Goal: Task Accomplishment & Management: Complete application form

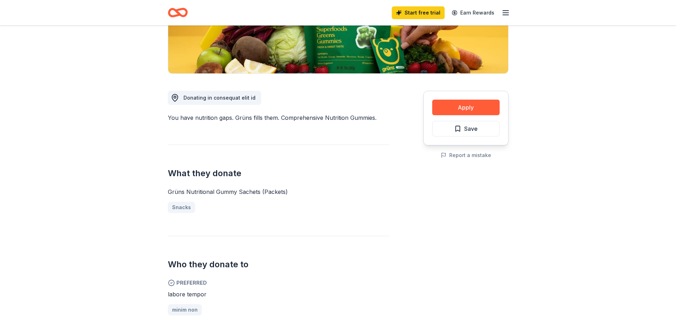
scroll to position [140, 0]
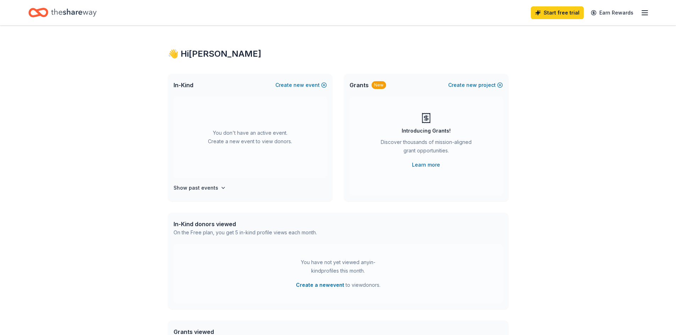
click at [642, 71] on div "👋 Hi Ethan In-Kind Create new event You don't have an active event. Create a ne…" at bounding box center [338, 233] width 676 height 415
click at [356, 86] on span "Grants" at bounding box center [359, 85] width 19 height 9
click at [373, 85] on div "New" at bounding box center [379, 85] width 15 height 8
click at [187, 54] on div "👋 Hi Ethan" at bounding box center [338, 53] width 341 height 11
click at [71, 12] on icon "Home" at bounding box center [73, 12] width 45 height 15
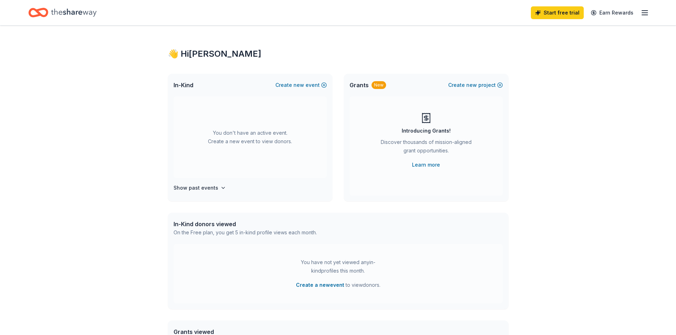
click at [647, 10] on icon "button" at bounding box center [645, 13] width 9 height 9
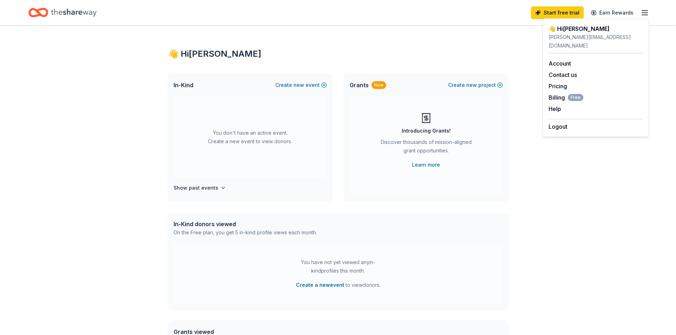
click at [411, 62] on div "👋 Hi Ethan In-Kind Create new event You don't have an active event. Create a ne…" at bounding box center [339, 233] width 364 height 415
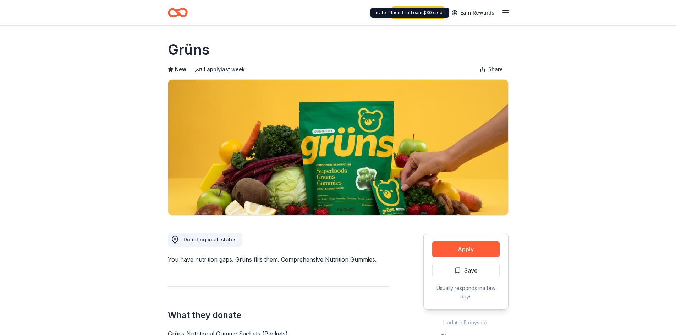
click at [501, 11] on div "Start free trial Earn Rewards" at bounding box center [451, 12] width 118 height 17
click at [505, 10] on icon "button" at bounding box center [506, 13] width 9 height 9
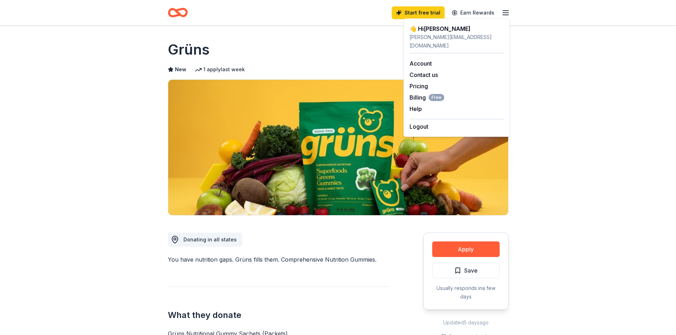
click at [452, 30] on div "👋 Hi Ethan" at bounding box center [457, 28] width 94 height 9
click at [427, 60] on link "Account" at bounding box center [421, 63] width 22 height 7
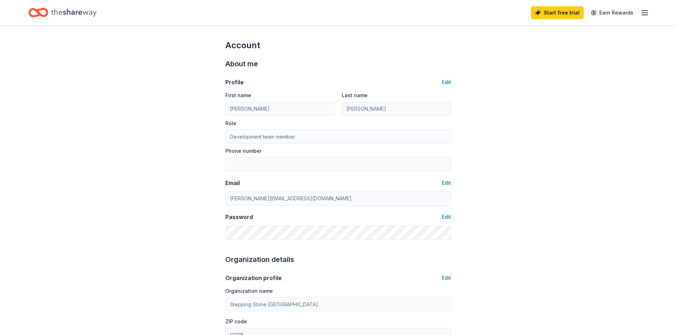
click at [644, 10] on icon "button" at bounding box center [645, 13] width 9 height 9
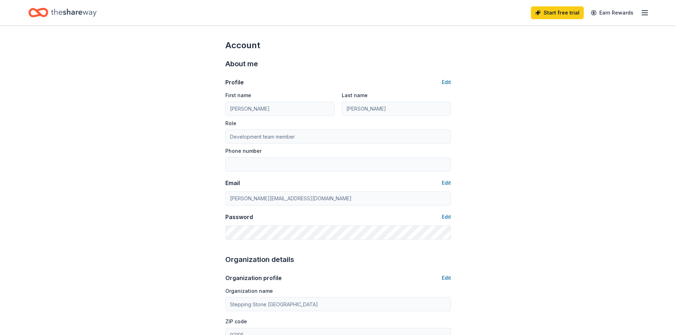
click at [83, 13] on icon "Home" at bounding box center [73, 12] width 45 height 15
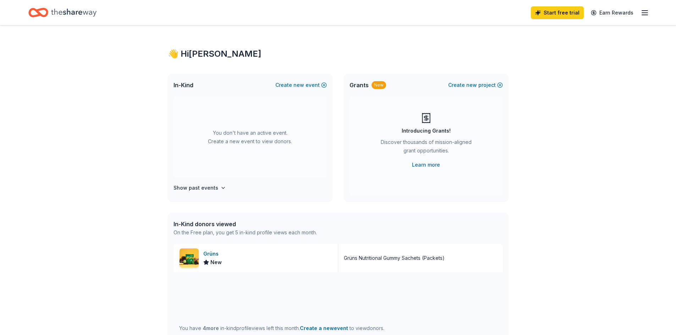
click at [244, 137] on div "You don't have an active event. Create a new event to view donors." at bounding box center [250, 138] width 153 height 82
click at [191, 87] on span "In-Kind" at bounding box center [184, 85] width 20 height 9
click at [205, 186] on h4 "Show past events" at bounding box center [196, 188] width 45 height 9
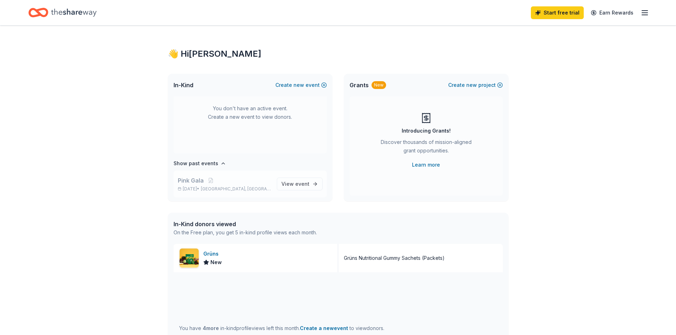
scroll to position [26, 0]
click at [198, 161] on h4 "Show past events" at bounding box center [196, 162] width 45 height 9
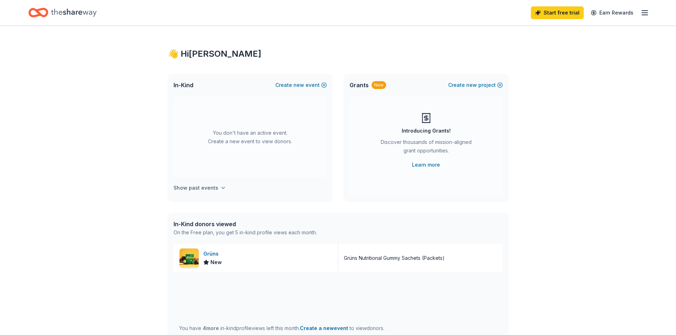
scroll to position [0, 0]
click at [233, 118] on div "You don't have an active event. Create a new event to view donors." at bounding box center [250, 138] width 153 height 82
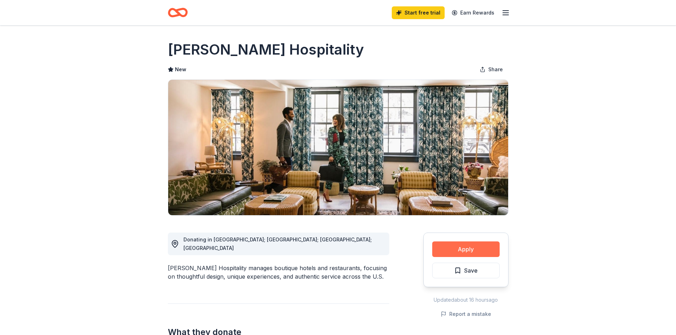
click at [456, 244] on button "Apply" at bounding box center [465, 250] width 67 height 16
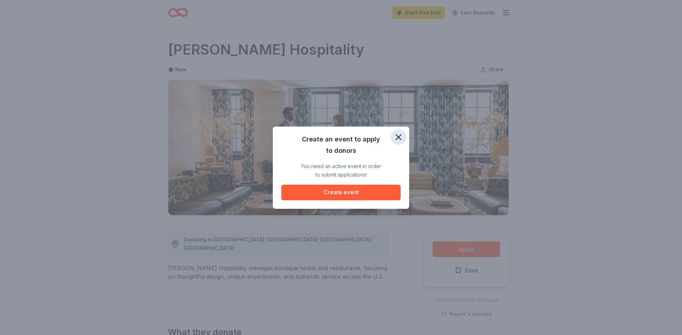
click at [399, 136] on icon "button" at bounding box center [398, 137] width 5 height 5
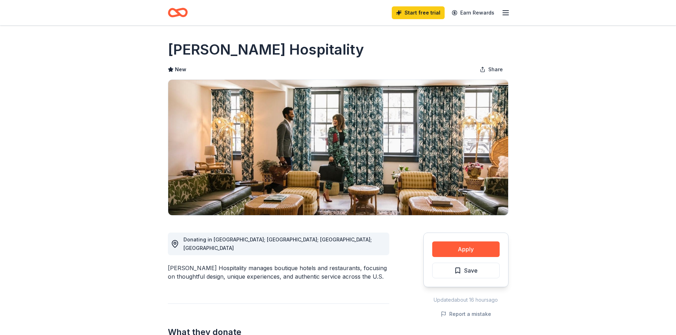
click at [503, 15] on line "button" at bounding box center [506, 15] width 6 height 0
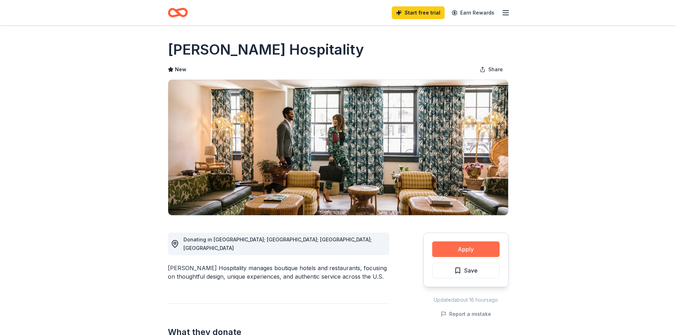
click at [454, 244] on button "Apply" at bounding box center [465, 250] width 67 height 16
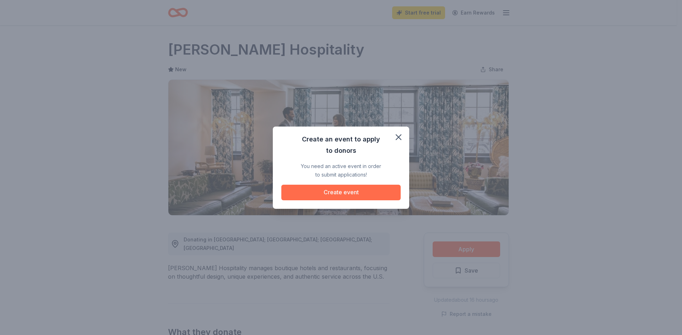
click at [353, 190] on button "Create event" at bounding box center [340, 193] width 119 height 16
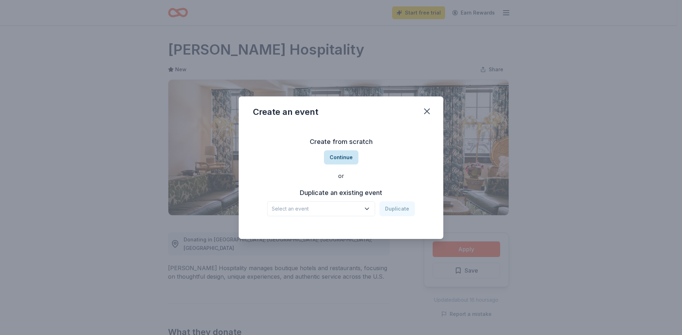
click at [338, 154] on button "Continue" at bounding box center [341, 158] width 34 height 14
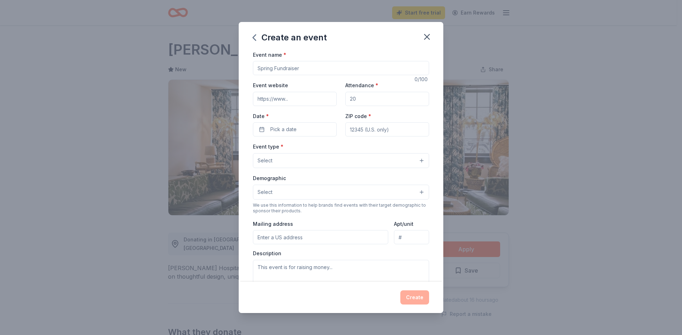
click at [300, 68] on input "Event name *" at bounding box center [341, 68] width 176 height 14
type input "Dreamgirls Revue - Drag Show Benefiting Stepping Stone of [GEOGRAPHIC_DATA]"
click at [320, 97] on input "Event website" at bounding box center [295, 99] width 84 height 14
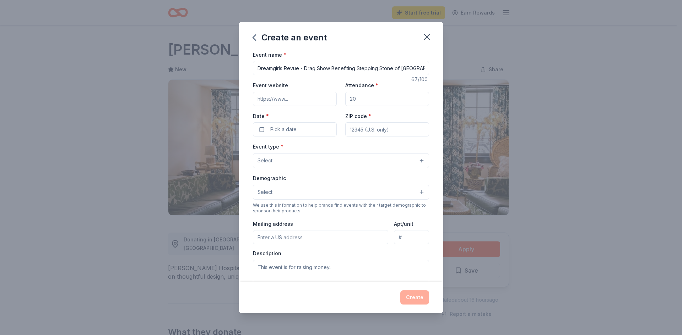
paste input "https://auctria.events/DreamgirlsRevue2025"
type input "https://auctria.events/DreamgirlsRevue2025"
click at [361, 99] on input "Attendance *" at bounding box center [387, 99] width 84 height 14
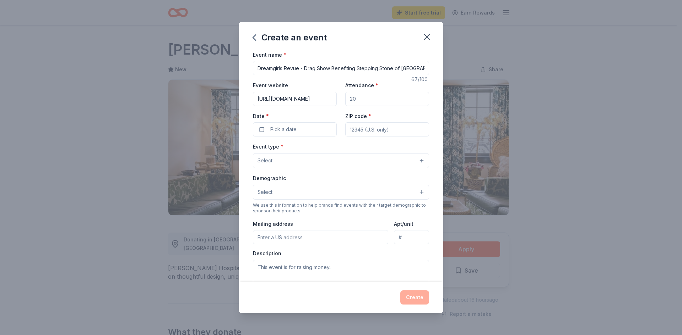
click at [361, 99] on input "Attendance *" at bounding box center [387, 99] width 84 height 14
type input "100"
click at [308, 130] on button "Pick a date" at bounding box center [295, 129] width 84 height 14
click at [330, 152] on button "Go to next month" at bounding box center [332, 148] width 10 height 10
click at [294, 203] on button "17" at bounding box center [293, 206] width 13 height 13
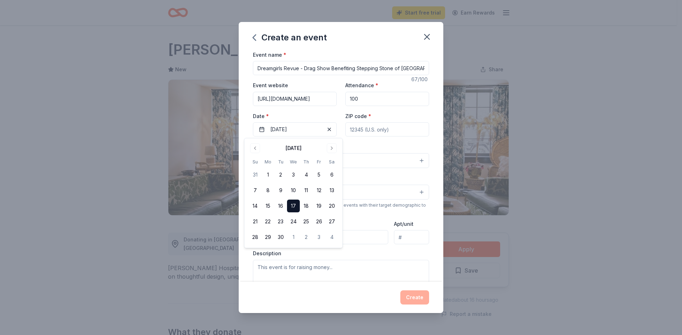
click at [368, 130] on input "ZIP code *" at bounding box center [387, 129] width 84 height 14
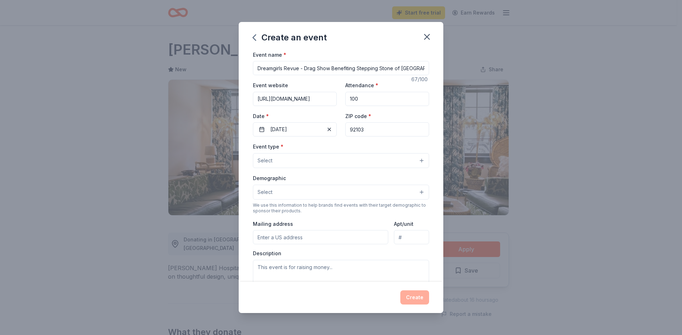
type input "92103"
click at [327, 148] on div "Event type * Select" at bounding box center [341, 155] width 176 height 26
click at [323, 153] on button "Select" at bounding box center [341, 160] width 176 height 15
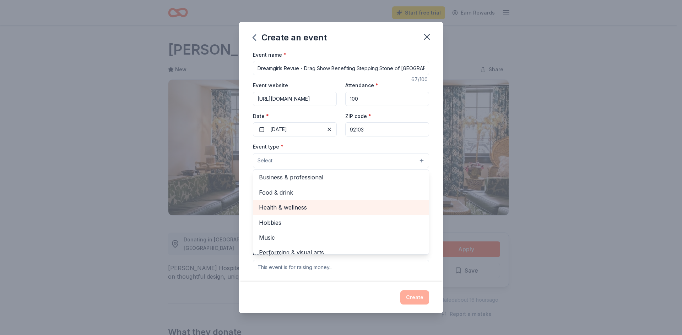
scroll to position [24, 0]
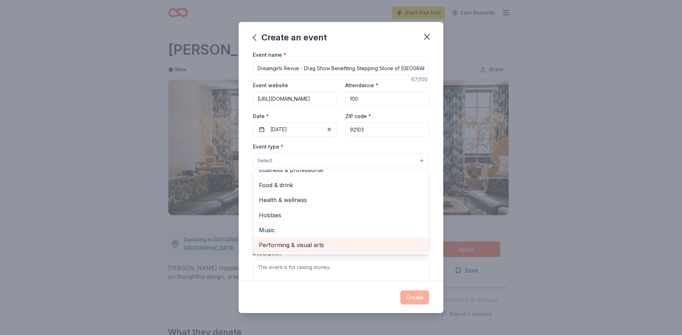
click at [304, 247] on span "Performing & visual arts" at bounding box center [341, 245] width 164 height 9
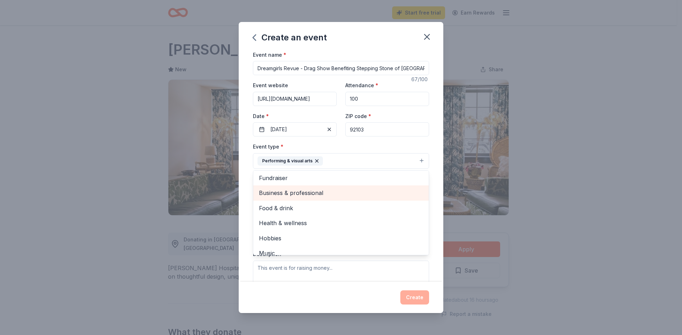
scroll to position [0, 0]
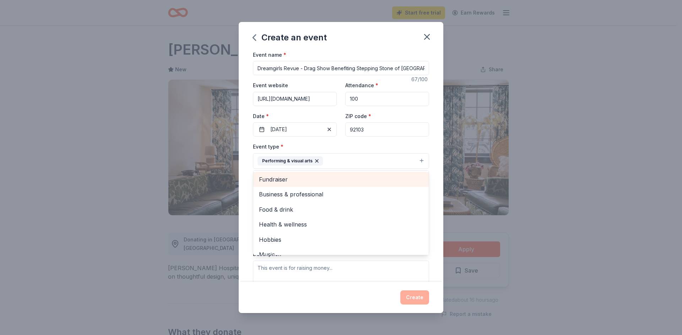
click at [314, 183] on span "Fundraiser" at bounding box center [341, 179] width 164 height 9
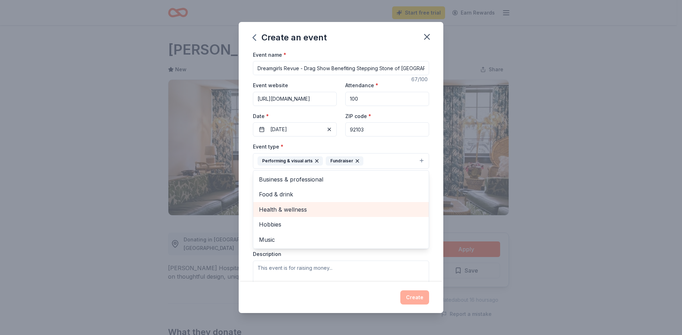
scroll to position [71, 0]
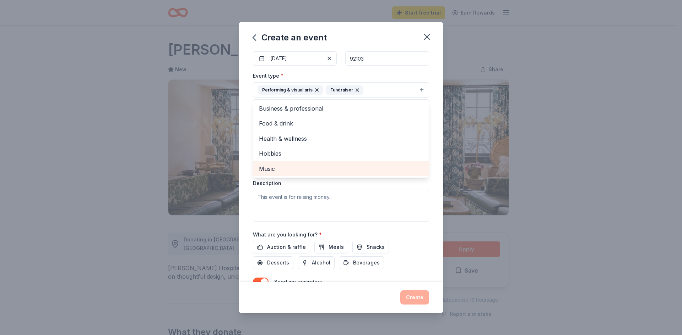
click at [286, 166] on span "Music" at bounding box center [341, 168] width 164 height 9
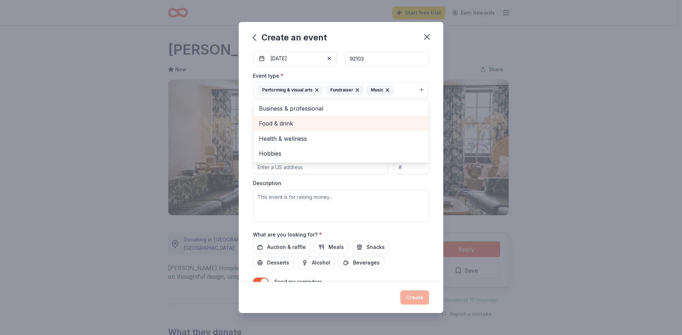
click at [289, 125] on span "Food & drink" at bounding box center [341, 123] width 164 height 9
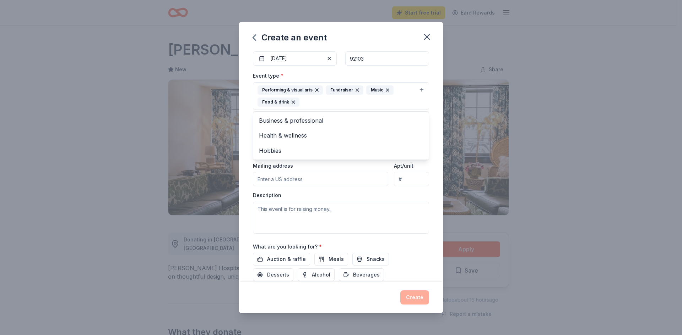
click at [248, 96] on div "Event name * Dreamgirls Revue - Drag Show Benefiting Stepping Stone of San Dieg…" at bounding box center [341, 166] width 204 height 232
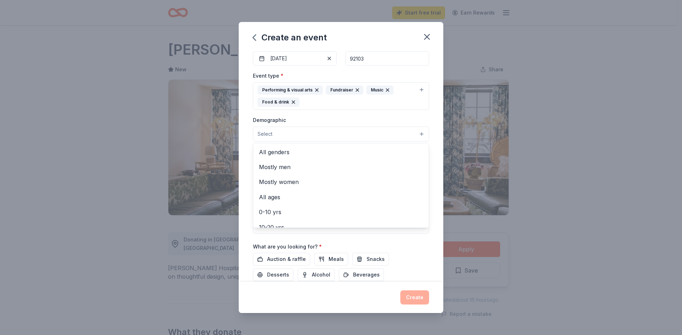
click at [311, 141] on button "Select" at bounding box center [341, 134] width 176 height 15
click at [283, 155] on span "All genders" at bounding box center [341, 152] width 164 height 9
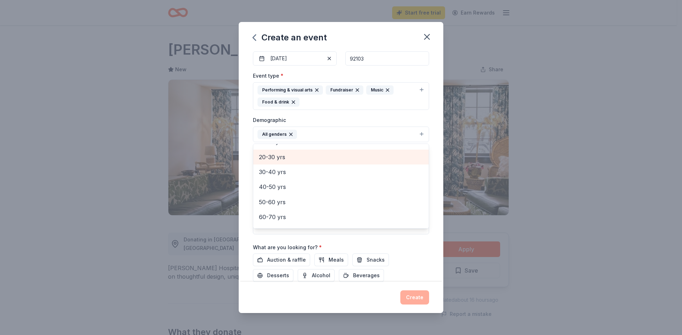
click at [299, 154] on span "20-30 yrs" at bounding box center [341, 157] width 164 height 9
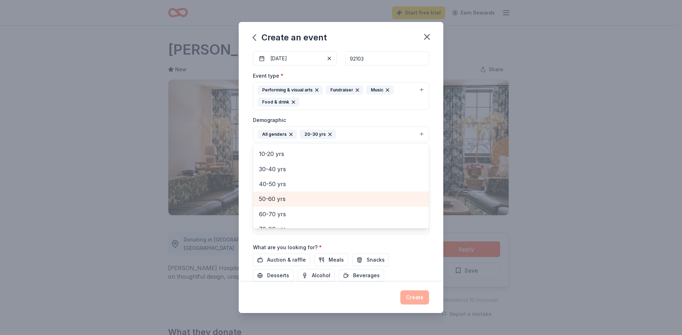
scroll to position [48, 0]
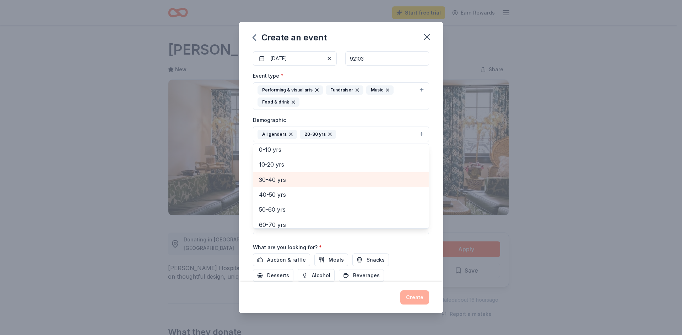
click at [287, 179] on span "30-40 yrs" at bounding box center [341, 179] width 164 height 9
click at [287, 179] on span "40-50 yrs" at bounding box center [341, 179] width 164 height 9
click at [280, 185] on span "50-60 yrs" at bounding box center [341, 179] width 164 height 9
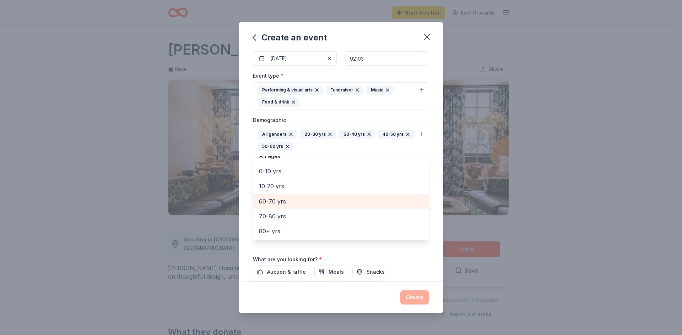
click at [294, 203] on span "60-70 yrs" at bounding box center [341, 201] width 164 height 9
click at [248, 177] on div "Event name * Dreamgirls Revue - Drag Show Benefiting Stepping Stone of San Dieg…" at bounding box center [341, 166] width 204 height 232
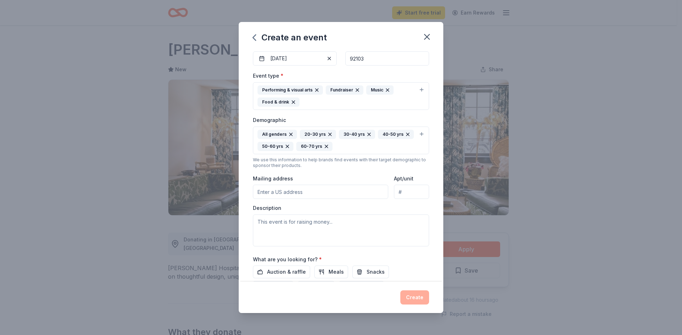
scroll to position [106, 0]
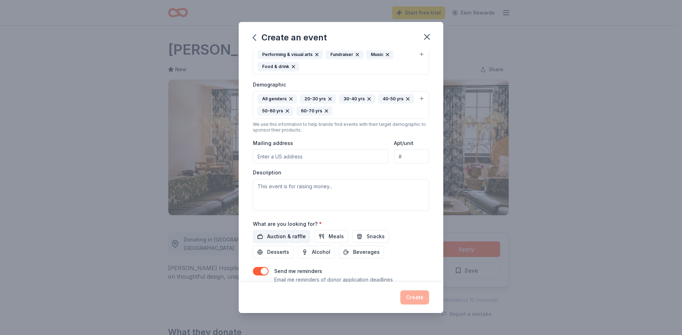
click at [298, 233] on span "Auction & raffle" at bounding box center [286, 237] width 39 height 9
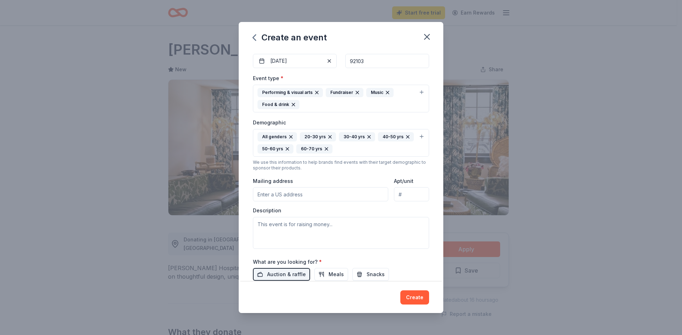
scroll to position [62, 0]
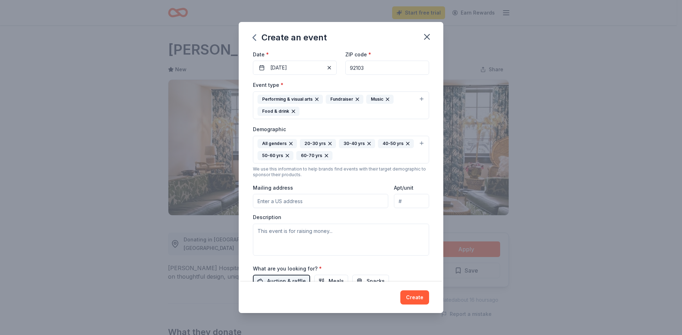
click at [310, 212] on div "Event type * Performing & visual arts Fundraiser Music Food & drink Demographic…" at bounding box center [341, 168] width 176 height 175
click at [308, 200] on input "Mailing address" at bounding box center [320, 201] width 135 height 14
type input "3767 Central Avenue, San Diego, CA, 92105"
click at [316, 210] on div "Event type * Performing & visual arts Fundraiser Music Food & drink Demographic…" at bounding box center [341, 168] width 176 height 175
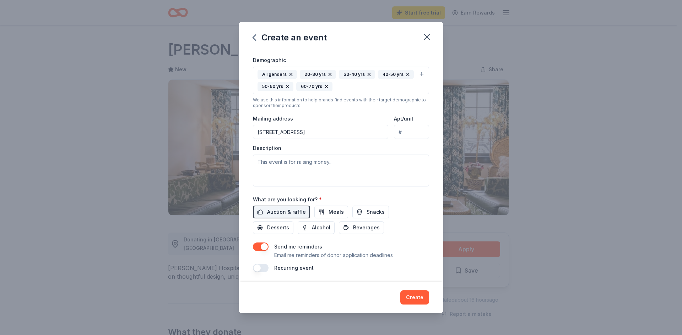
scroll to position [133, 0]
click at [368, 168] on textarea at bounding box center [341, 169] width 176 height 32
paste textarea "Get ready for an unforgettable night! Chad Michaels — winner of RuPaul’s Drag R…"
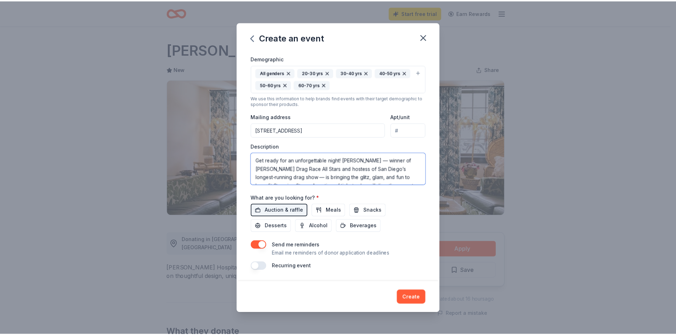
scroll to position [26, 0]
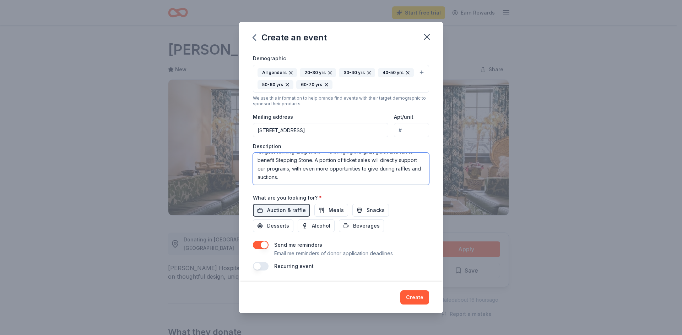
type textarea "Get ready for an unforgettable night! Chad Michaels — winner of RuPaul’s Drag R…"
click at [414, 231] on div "Auction & raffle Meals Snacks Desserts Alcohol Beverages" at bounding box center [341, 218] width 176 height 28
click at [420, 298] on button "Create" at bounding box center [414, 298] width 29 height 14
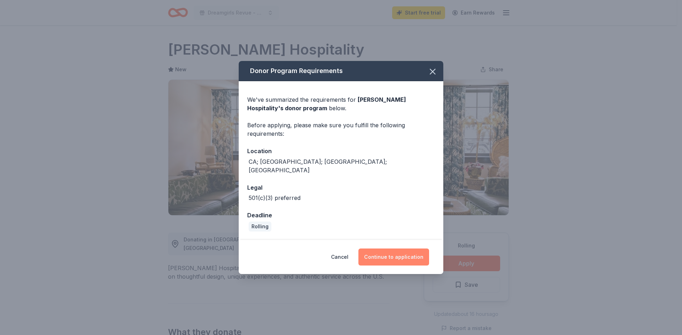
click at [382, 254] on button "Continue to application" at bounding box center [393, 257] width 71 height 17
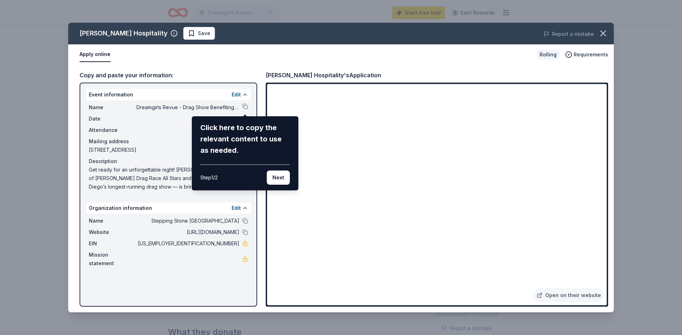
click at [233, 61] on div "Oliver Hospitality Save Report a mistake Apply online Rolling Requirements Copy…" at bounding box center [340, 168] width 545 height 290
click at [496, 35] on div "Oliver Hospitality Save Report a mistake Apply online Rolling Requirements Copy…" at bounding box center [340, 168] width 545 height 290
click at [279, 174] on button "Next" at bounding box center [278, 178] width 23 height 14
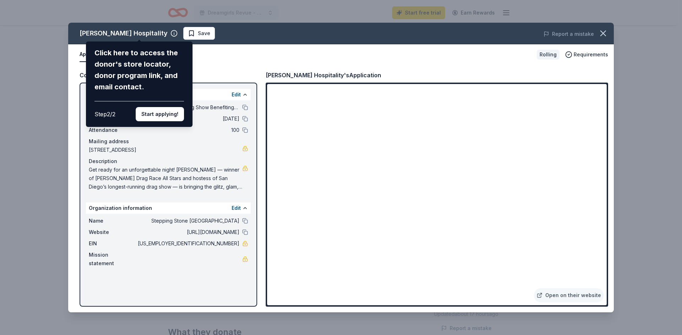
click at [208, 59] on div "Oliver Hospitality Click here to access the donor's store locator, donor progra…" at bounding box center [340, 168] width 545 height 290
click at [170, 110] on button "Start applying!" at bounding box center [160, 114] width 48 height 14
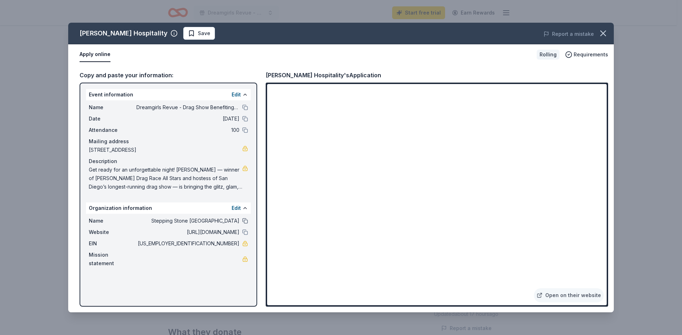
click at [242, 220] on button at bounding box center [245, 221] width 6 height 6
click at [187, 107] on span "Dreamgirls Revue - Drag Show Benefiting Stepping Stone of [GEOGRAPHIC_DATA]" at bounding box center [187, 107] width 103 height 9
click at [246, 109] on button at bounding box center [245, 108] width 6 height 6
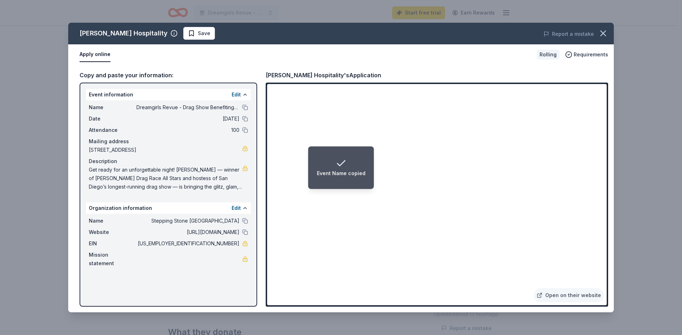
drag, startPoint x: 90, startPoint y: 170, endPoint x: 142, endPoint y: 186, distance: 54.6
click at [139, 186] on span "Get ready for an unforgettable night! Chad Michaels — winner of RuPaul’s Drag R…" at bounding box center [165, 179] width 153 height 26
click at [154, 185] on span "Get ready for an unforgettable night! Chad Michaels — winner of RuPaul’s Drag R…" at bounding box center [165, 179] width 153 height 26
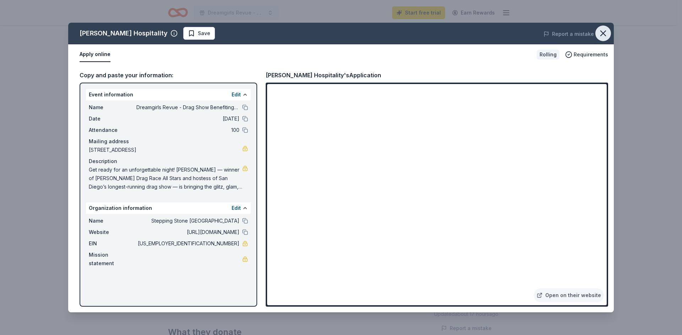
click at [603, 35] on icon "button" at bounding box center [603, 33] width 10 height 10
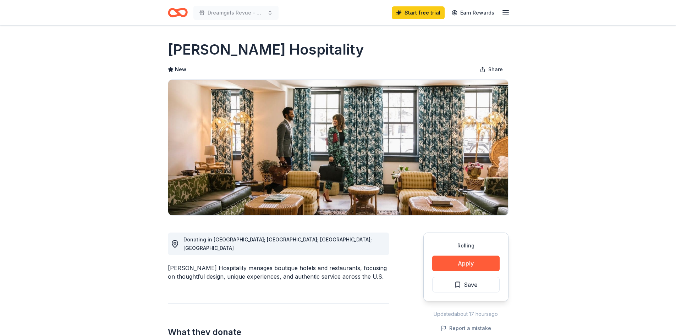
click at [450, 45] on div "[PERSON_NAME] Hospitality" at bounding box center [338, 50] width 341 height 20
click at [406, 12] on link "Start free trial" at bounding box center [418, 12] width 53 height 13
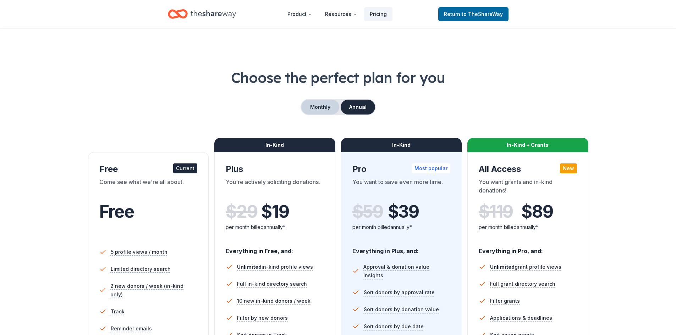
click at [322, 105] on button "Monthly" at bounding box center [320, 107] width 38 height 15
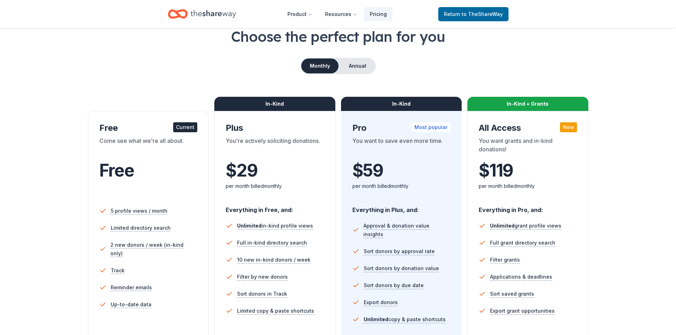
scroll to position [106, 0]
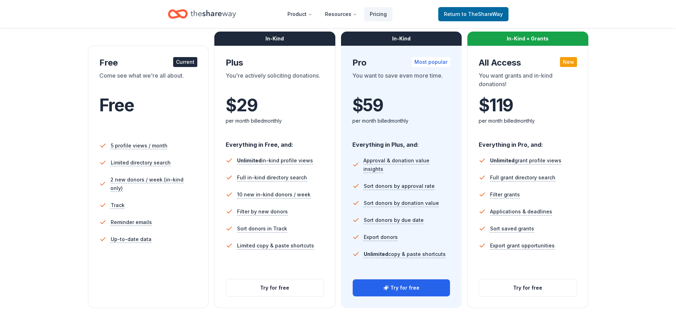
click at [171, 279] on div "Free Current Come see what we're all about. Free 5 profile views / month Limite…" at bounding box center [148, 177] width 121 height 263
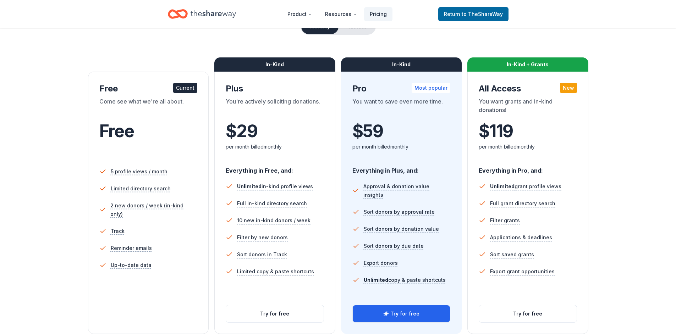
scroll to position [0, 0]
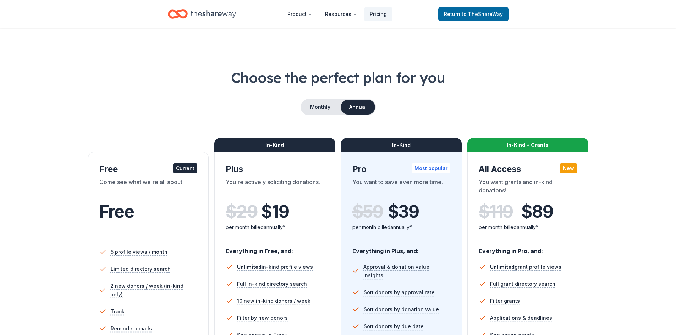
click at [180, 169] on div "Current" at bounding box center [185, 169] width 24 height 10
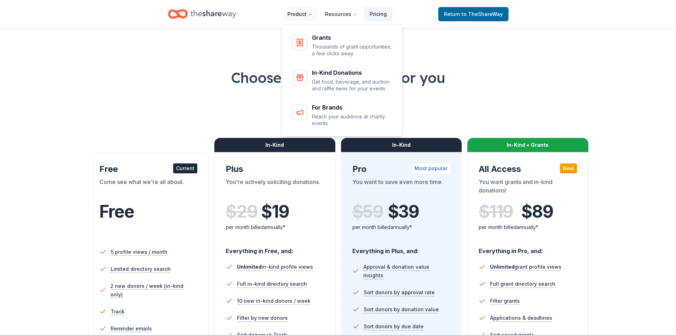
click at [303, 15] on button "Product" at bounding box center [300, 14] width 36 height 14
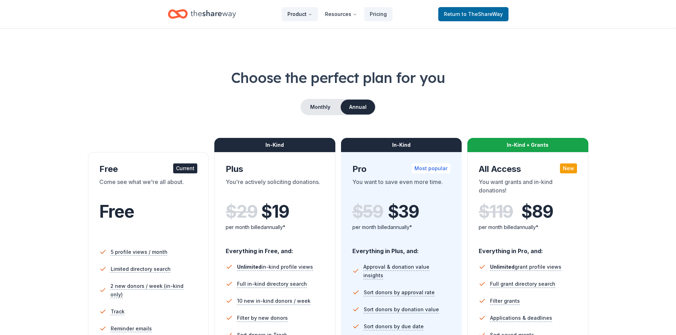
click at [303, 15] on button "Product" at bounding box center [300, 14] width 36 height 14
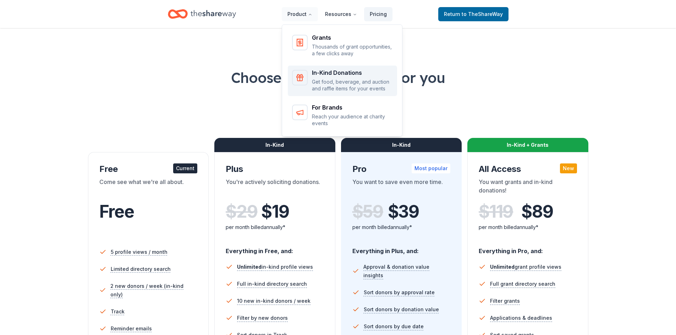
click at [349, 78] on div "In-Kind Donations Get food, beverage, and auction and raffle items for your eve…" at bounding box center [352, 81] width 81 height 22
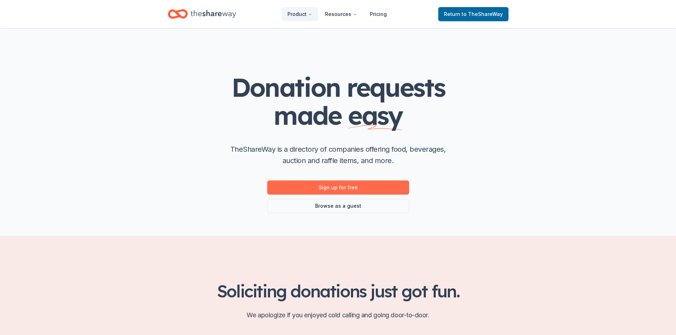
click at [346, 181] on link "Sign up for free" at bounding box center [338, 188] width 142 height 14
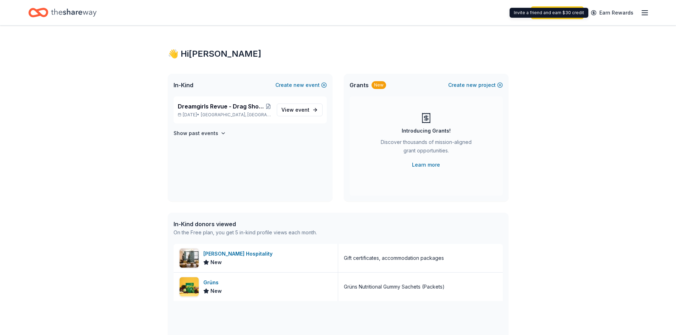
click at [640, 7] on div "Start free trial Earn Rewards" at bounding box center [590, 12] width 118 height 17
click at [644, 13] on line "button" at bounding box center [645, 13] width 6 height 0
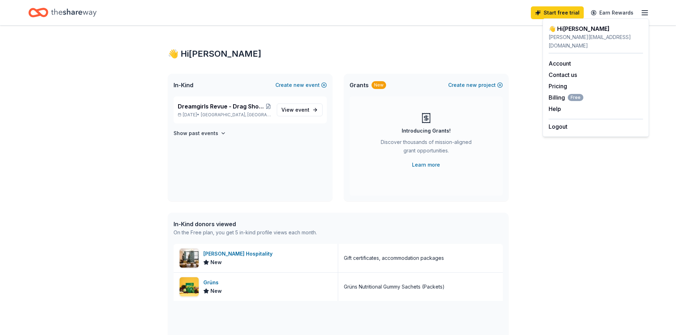
click at [644, 13] on line "button" at bounding box center [645, 13] width 6 height 0
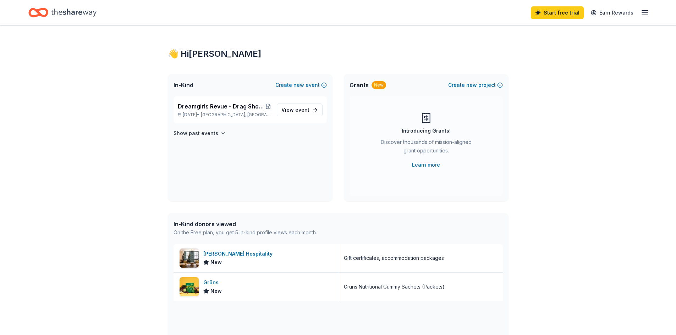
scroll to position [35, 0]
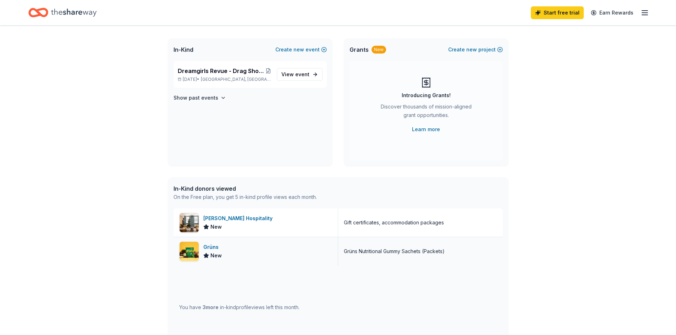
click at [369, 249] on div "Grüns Nutritional Gummy Sachets (Packets)" at bounding box center [394, 251] width 101 height 9
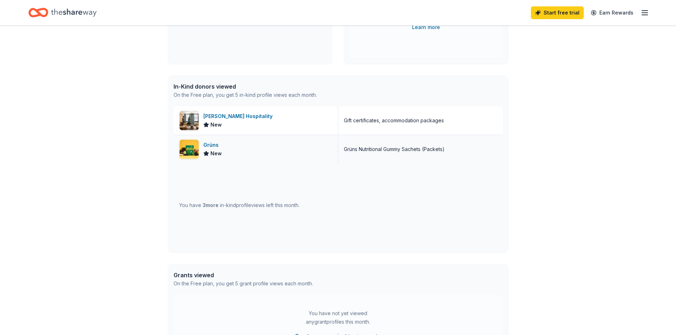
scroll to position [0, 0]
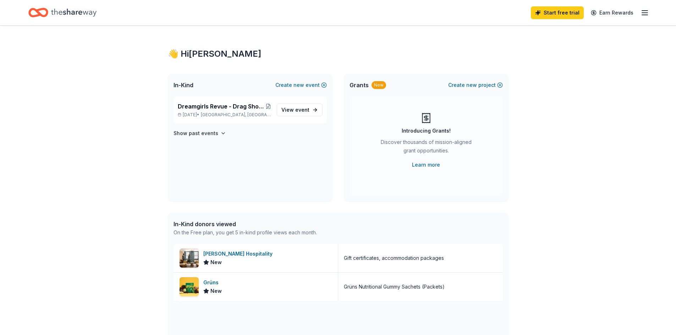
click at [61, 11] on icon "Home" at bounding box center [73, 13] width 45 height 8
click at [194, 48] on div "👋 Hi Ethan In-Kind Create new event Dreamgirls Revue - Drag Show Benefiting Ste…" at bounding box center [339, 274] width 364 height 496
click at [229, 256] on div "[PERSON_NAME] Hospitality" at bounding box center [239, 254] width 72 height 9
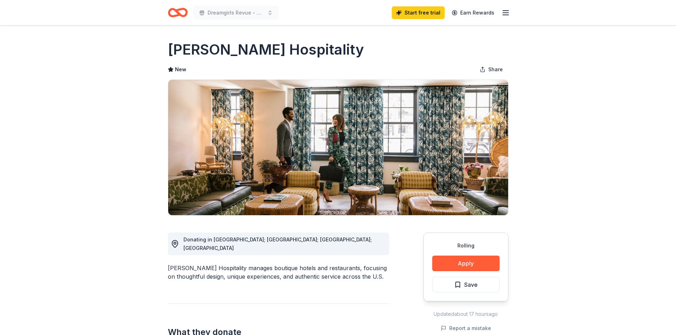
click at [339, 50] on div "[PERSON_NAME] Hospitality" at bounding box center [338, 50] width 341 height 20
